Goal: Navigation & Orientation: Find specific page/section

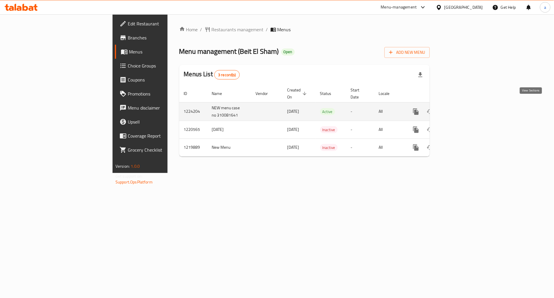
click at [465, 107] on link "enhanced table" at bounding box center [458, 112] width 14 height 14
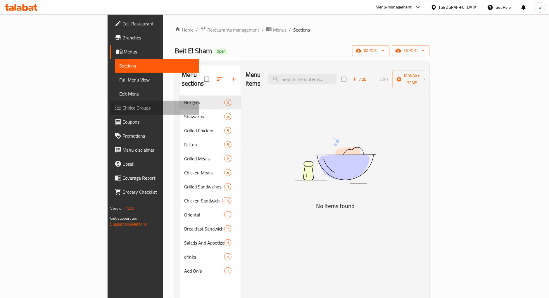
click at [123, 111] on span "Choice Groups" at bounding box center [159, 107] width 72 height 7
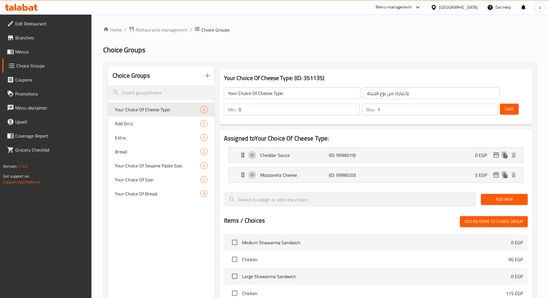
click at [374, 47] on h2 "Choice Groups" at bounding box center [320, 49] width 434 height 9
click at [275, 35] on div "Home / Restaurants management / Choice Groups Choice Groups Choice Groups Your …" at bounding box center [320, 244] width 434 height 437
click at [147, 29] on span "Restaurants management" at bounding box center [162, 29] width 52 height 7
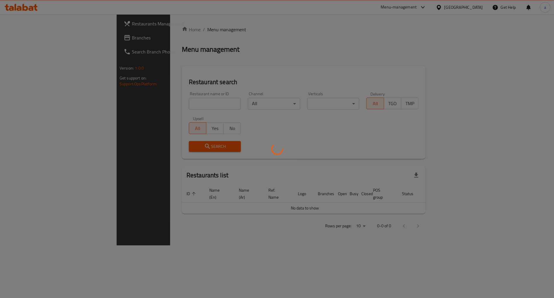
click at [31, 41] on div at bounding box center [277, 149] width 554 height 298
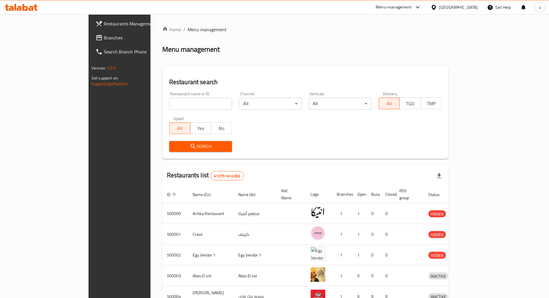
click at [91, 44] on link "Branches" at bounding box center [135, 38] width 89 height 14
